Goal: Task Accomplishment & Management: Manage account settings

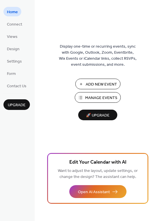
click at [105, 86] on span "Add New Event" at bounding box center [100, 84] width 31 height 6
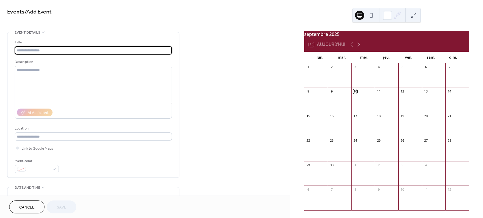
click at [23, 50] on input "text" at bounding box center [93, 50] width 157 height 8
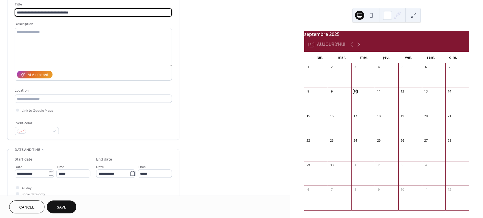
scroll to position [45, 0]
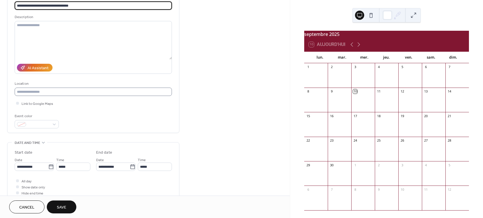
type input "**********"
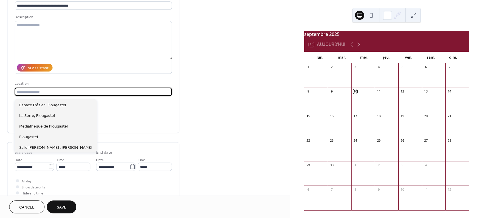
click at [36, 94] on input "text" at bounding box center [93, 92] width 157 height 8
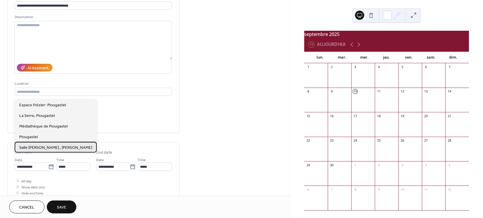
click at [74, 147] on span "Salle [PERSON_NAME] , [PERSON_NAME]" at bounding box center [55, 148] width 73 height 6
type input "**********"
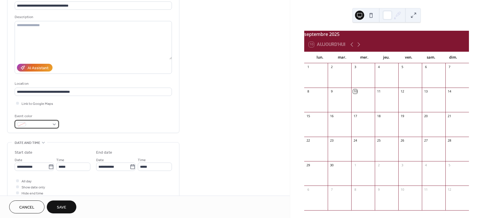
click at [53, 127] on div at bounding box center [37, 124] width 44 height 8
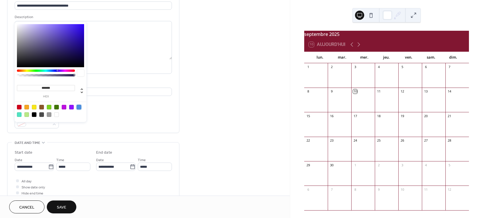
click at [79, 107] on div at bounding box center [79, 107] width 5 height 5
type input "*******"
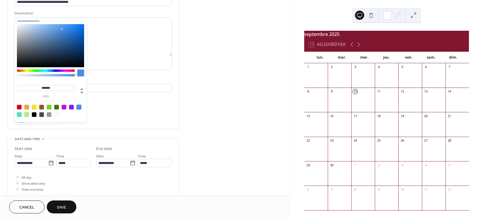
scroll to position [52, 0]
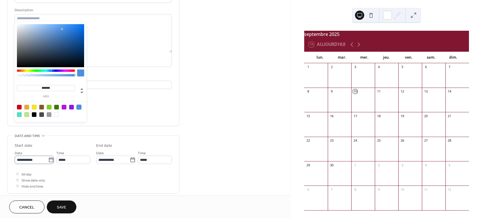
click at [50, 163] on icon at bounding box center [51, 160] width 6 height 6
click at [48, 164] on input "**********" at bounding box center [32, 159] width 34 height 8
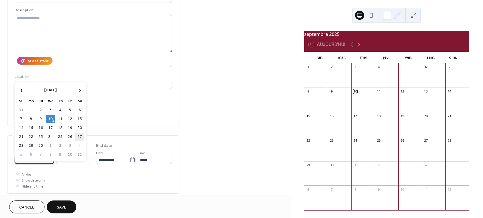
click at [79, 136] on td "27" at bounding box center [79, 137] width 9 height 8
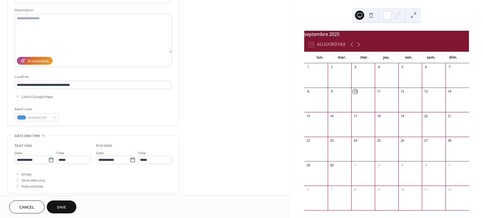
type input "**********"
click at [68, 160] on input "*****" at bounding box center [73, 159] width 34 height 8
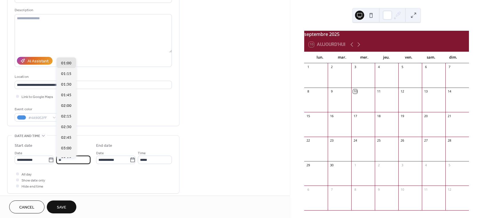
scroll to position [425, 0]
type input "*****"
click at [158, 164] on input "*****" at bounding box center [155, 159] width 34 height 8
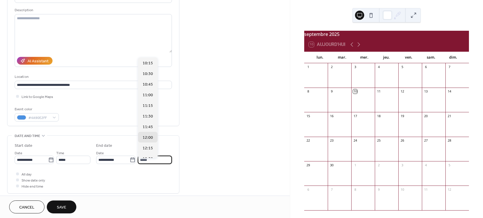
type input "*****"
click at [168, 182] on div "All day Show date only Hide end time" at bounding box center [93, 180] width 157 height 18
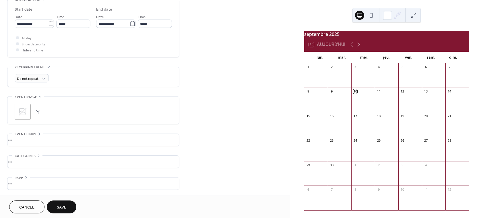
scroll to position [192, 0]
click at [67, 208] on button "Save" at bounding box center [62, 206] width 30 height 13
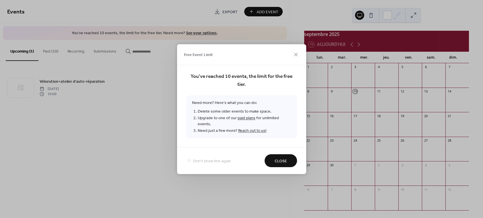
click at [282, 158] on span "Close" at bounding box center [281, 161] width 12 height 6
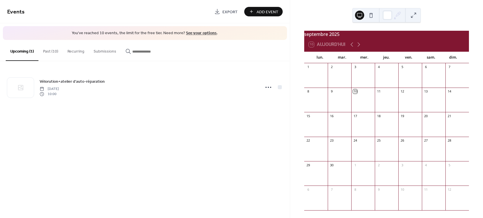
click at [55, 52] on button "Past (10)" at bounding box center [50, 50] width 24 height 20
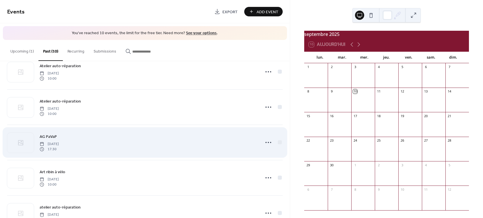
scroll to position [96, 0]
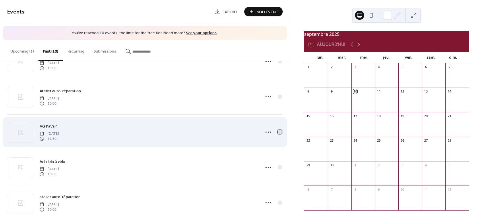
click at [278, 132] on div at bounding box center [280, 132] width 4 height 4
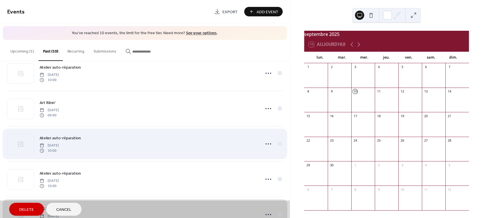
scroll to position [0, 0]
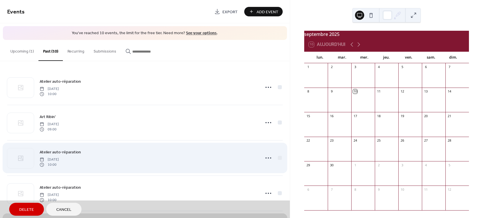
click at [265, 158] on div "Atelier auto-réparation [DATE] 10:00" at bounding box center [144, 157] width 275 height 35
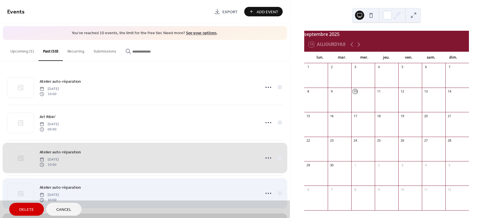
click at [265, 194] on div "Atelier auto-réparation [DATE] 10:00" at bounding box center [144, 192] width 275 height 35
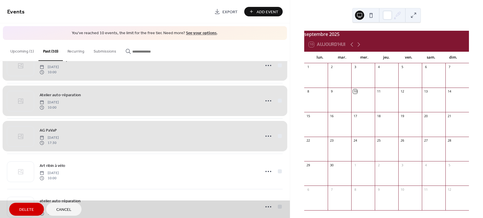
scroll to position [93, 0]
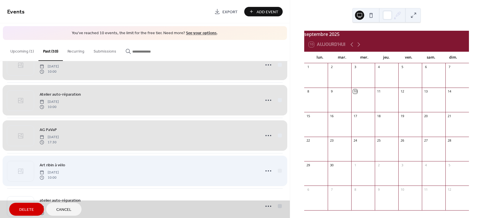
click at [275, 171] on div "Art ribin à vélo [DATE] 10:00" at bounding box center [144, 170] width 275 height 35
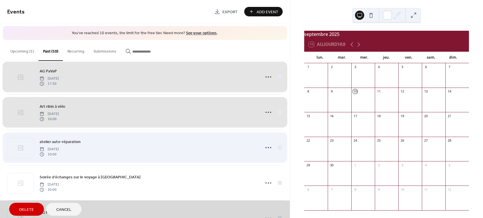
click at [276, 148] on div "atelier auto-réparation [DATE] 10:00" at bounding box center [144, 147] width 275 height 35
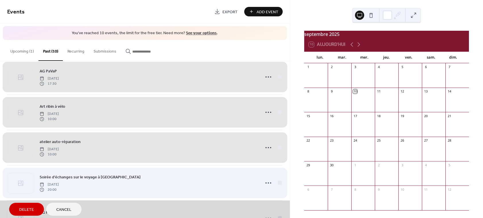
click at [275, 182] on div "Soirée d'échanges sur le voyage à [GEOGRAPHIC_DATA] [DATE] 20:00" at bounding box center [144, 182] width 275 height 35
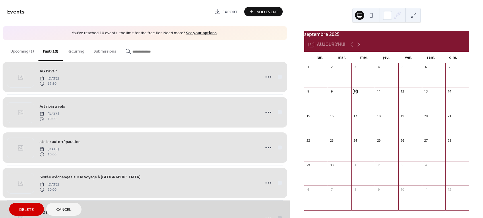
scroll to position [213, 0]
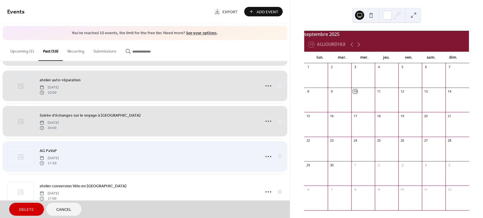
click at [276, 157] on div "AG PaVaP [DATE] 17:30" at bounding box center [144, 156] width 275 height 35
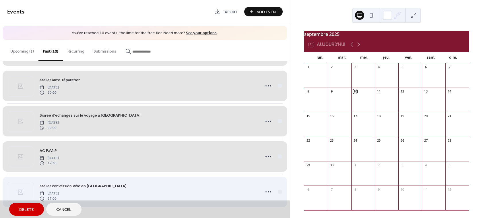
click at [274, 193] on div "atelier conversion Vélo en [GEOGRAPHIC_DATA] [DATE] 17:00" at bounding box center [144, 191] width 275 height 35
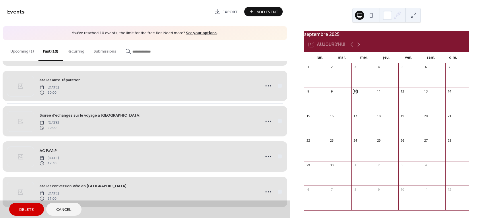
click at [26, 211] on span "Delete" at bounding box center [26, 210] width 15 height 6
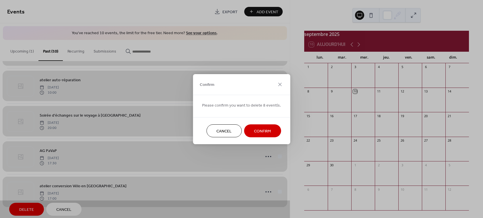
click at [260, 129] on span "Confirm" at bounding box center [262, 131] width 17 height 6
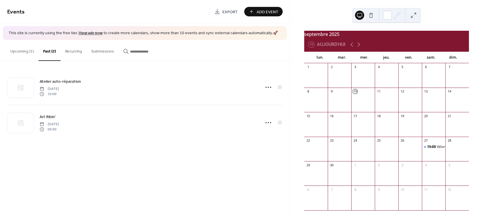
scroll to position [0, 0]
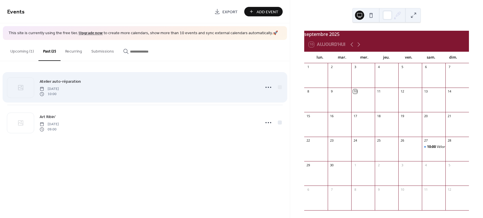
click at [85, 89] on div "Atelier auto-réparation [DATE] 10:00" at bounding box center [148, 87] width 217 height 18
click at [268, 86] on icon at bounding box center [268, 87] width 9 height 9
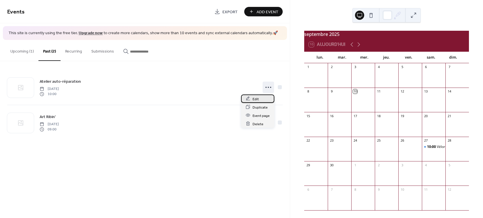
click at [252, 99] on div "Edit" at bounding box center [257, 98] width 33 height 8
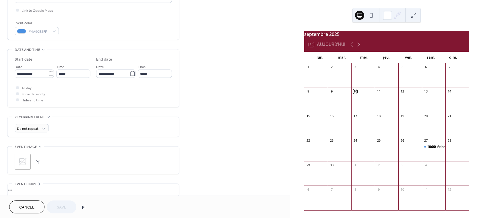
scroll to position [145, 0]
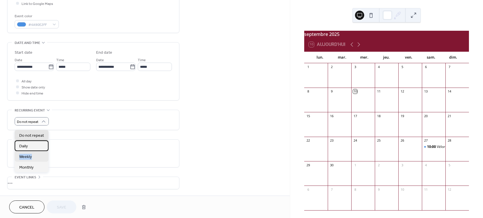
drag, startPoint x: 40, startPoint y: 143, endPoint x: 31, endPoint y: 161, distance: 20.5
click at [35, 156] on div "Do not repeat Daily Weekly Monthly" at bounding box center [32, 151] width 34 height 42
click at [33, 169] on span "Monthly" at bounding box center [26, 167] width 14 height 6
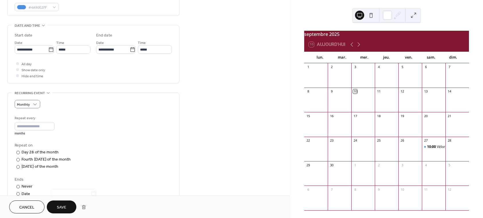
scroll to position [172, 0]
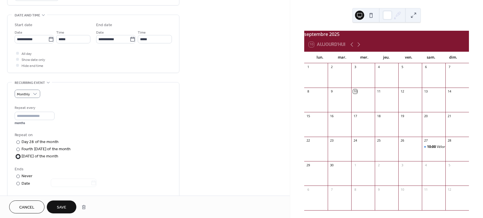
click at [18, 158] on div at bounding box center [17, 156] width 3 height 3
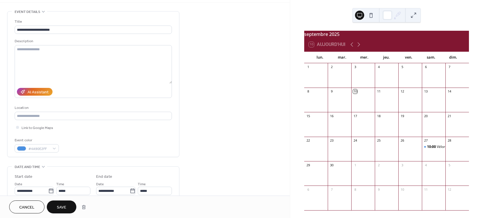
scroll to position [86, 0]
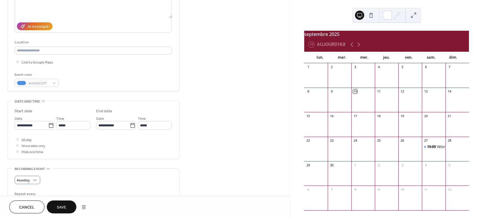
click at [66, 207] on span "Save" at bounding box center [61, 207] width 9 height 6
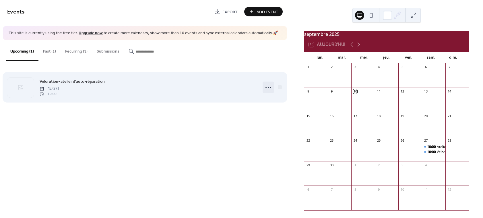
click at [269, 87] on icon at bounding box center [268, 87] width 9 height 9
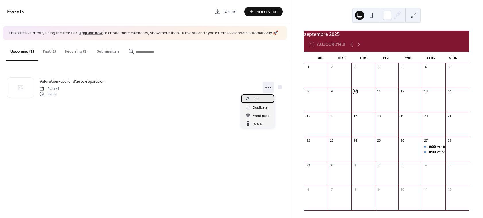
click at [255, 100] on span "Edit" at bounding box center [255, 99] width 6 height 6
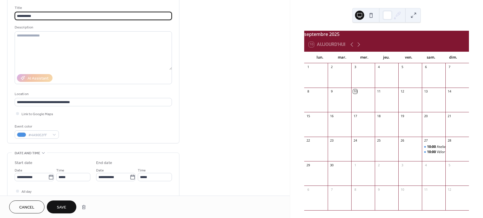
scroll to position [65, 0]
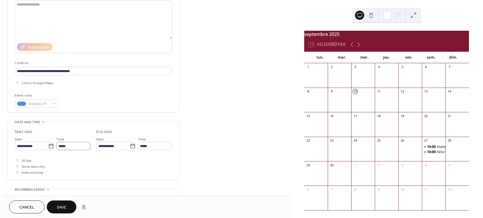
type input "**********"
click at [70, 149] on input "*****" at bounding box center [73, 146] width 34 height 8
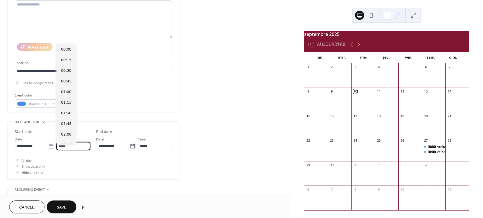
scroll to position [425, 0]
drag, startPoint x: 69, startPoint y: 149, endPoint x: 64, endPoint y: 150, distance: 4.5
click at [64, 150] on input "*****" at bounding box center [73, 146] width 34 height 8
type input "*****"
click at [151, 148] on input "*****" at bounding box center [155, 146] width 34 height 8
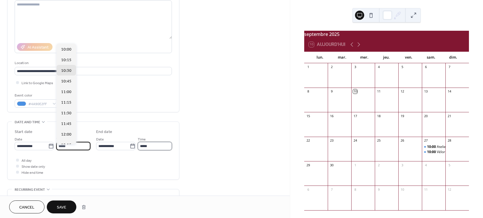
type input "*****"
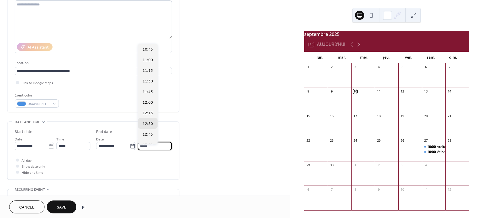
click at [157, 172] on div "All day Show date only Hide end time" at bounding box center [93, 166] width 157 height 18
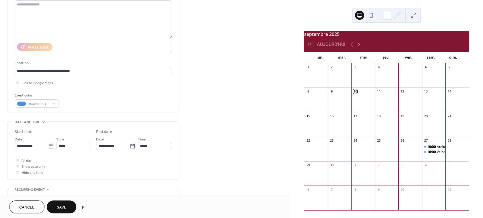
click at [62, 206] on span "Save" at bounding box center [61, 207] width 9 height 6
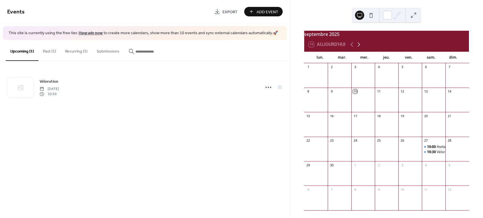
click at [359, 48] on icon at bounding box center [358, 44] width 7 height 7
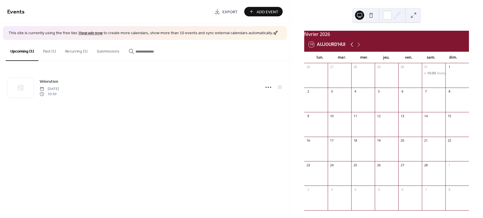
click at [352, 47] on icon at bounding box center [351, 44] width 3 height 4
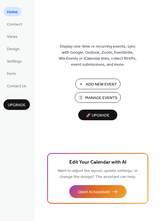
click at [106, 86] on span "Add New Event" at bounding box center [100, 84] width 31 height 6
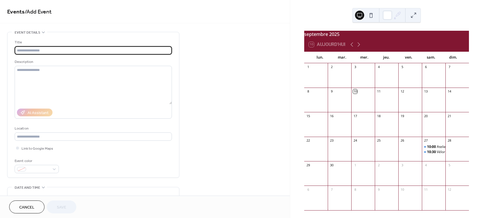
click at [372, 16] on button at bounding box center [370, 15] width 9 height 9
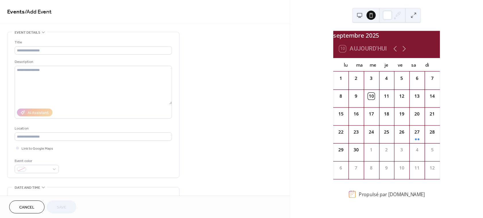
click at [361, 16] on button at bounding box center [359, 15] width 9 height 9
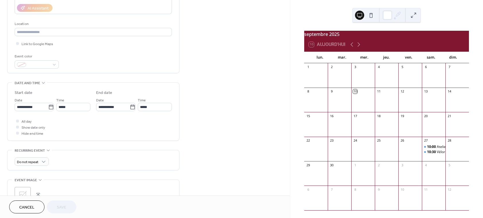
scroll to position [102, 0]
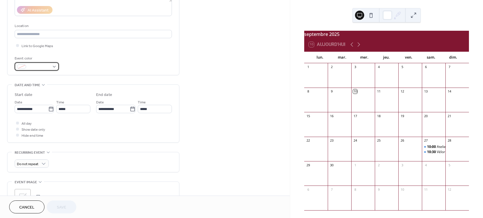
click at [54, 69] on div at bounding box center [37, 66] width 44 height 8
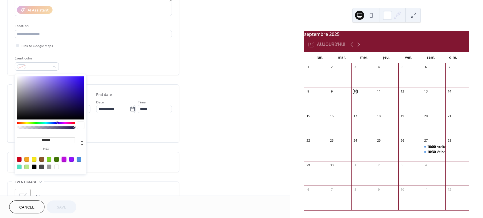
click at [64, 159] on div at bounding box center [64, 159] width 5 height 5
type input "*******"
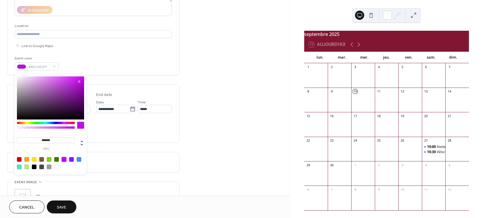
click at [136, 159] on div "Do not repeat" at bounding box center [93, 162] width 157 height 20
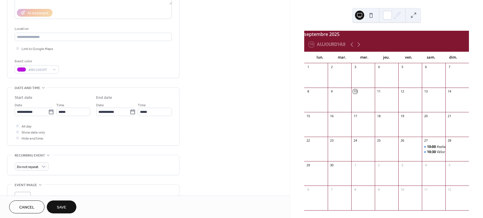
scroll to position [99, 0]
click at [65, 206] on span "Save" at bounding box center [61, 207] width 9 height 6
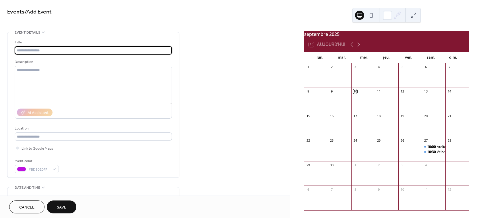
click at [31, 208] on span "Cancel" at bounding box center [26, 207] width 15 height 6
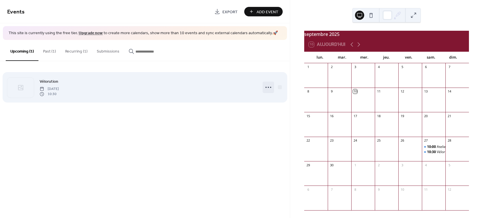
click at [268, 87] on icon at bounding box center [268, 87] width 9 height 9
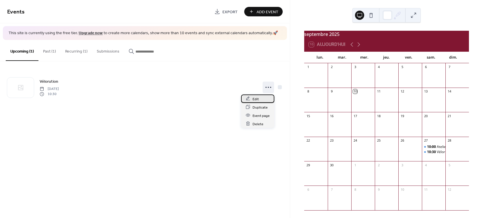
click at [256, 99] on span "Edit" at bounding box center [255, 99] width 6 height 6
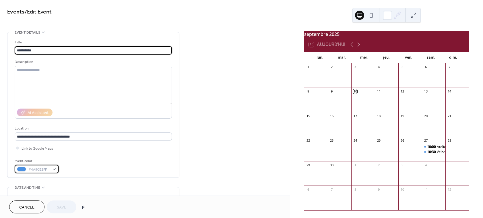
click at [55, 172] on div "#4A90E2FF" at bounding box center [37, 169] width 44 height 8
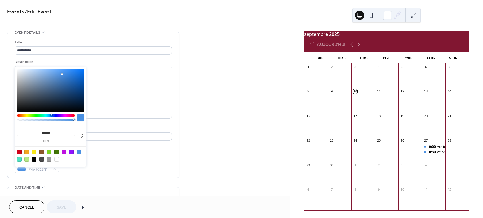
click at [65, 152] on div at bounding box center [64, 151] width 5 height 5
type input "*******"
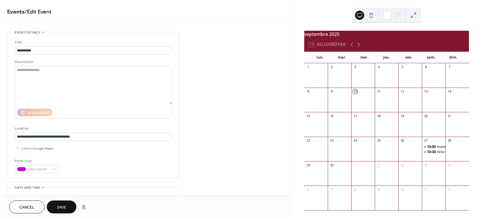
click at [65, 208] on span "Save" at bounding box center [61, 207] width 9 height 6
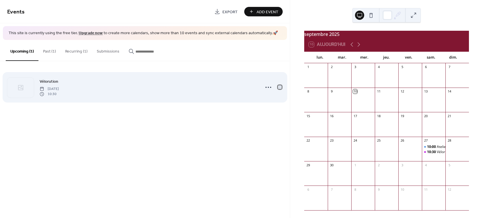
click at [280, 88] on div at bounding box center [280, 87] width 4 height 4
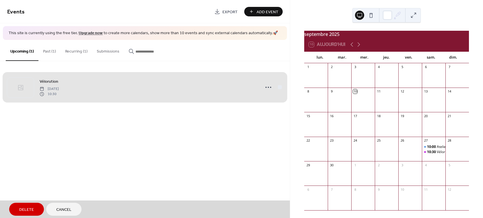
click at [279, 88] on div "Vélorution Saturday, September 27, 2025 10:30" at bounding box center [144, 87] width 275 height 35
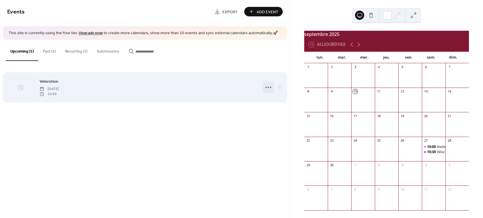
click at [269, 88] on icon at bounding box center [268, 87] width 9 height 9
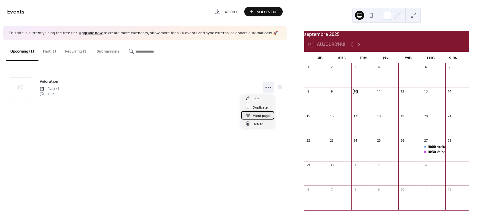
click at [256, 116] on span "Event page" at bounding box center [260, 115] width 17 height 6
click at [43, 50] on button "Past (1)" at bounding box center [49, 50] width 22 height 20
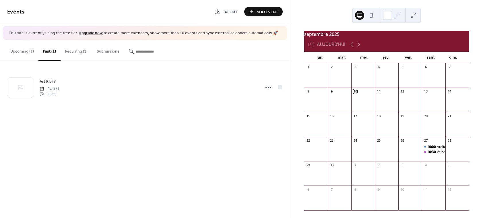
click at [71, 50] on button "Recurring (1)" at bounding box center [77, 50] width 32 height 20
click at [24, 53] on button "Upcoming (1)" at bounding box center [22, 50] width 33 height 20
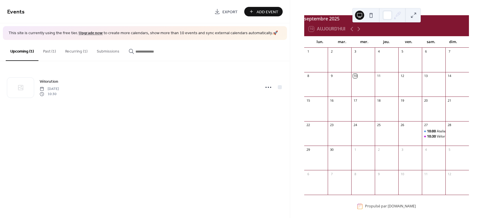
scroll to position [22, 0]
